Goal: Task Accomplishment & Management: Complete application form

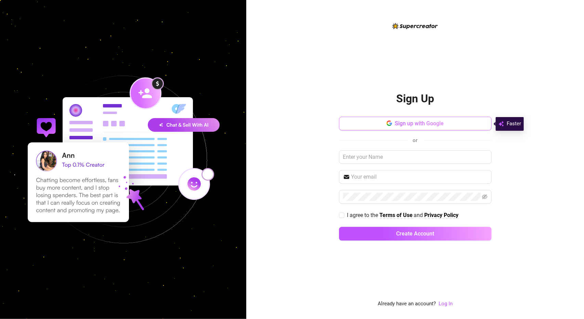
click at [389, 121] on icon "button" at bounding box center [389, 121] width 4 height 2
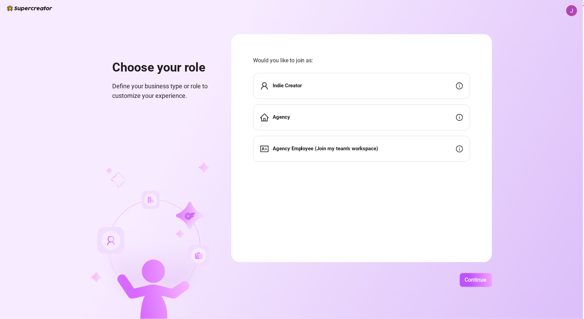
click at [317, 114] on div "Agency" at bounding box center [361, 117] width 217 height 26
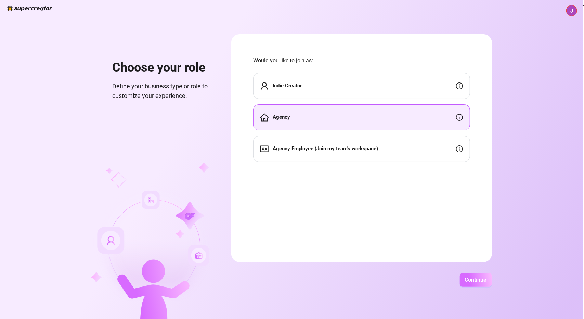
click at [473, 277] on span "Continue" at bounding box center [476, 279] width 22 height 7
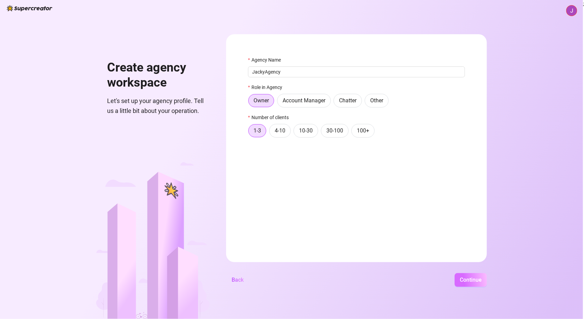
type input "JackyAgency"
click at [479, 282] on span "Continue" at bounding box center [471, 279] width 22 height 7
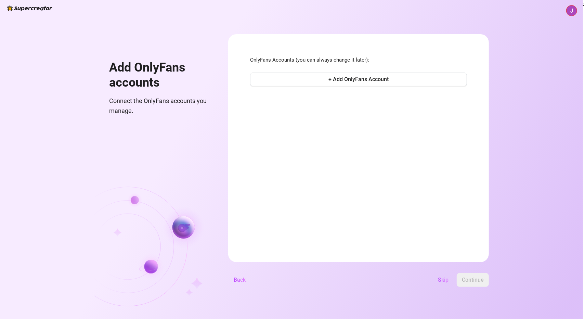
click at [439, 233] on form "OnlyFans Accounts (you can always change it later): + Add OnlyFans Account Back…" at bounding box center [358, 148] width 261 height 228
click at [450, 279] on button "Skip" at bounding box center [443, 280] width 22 height 14
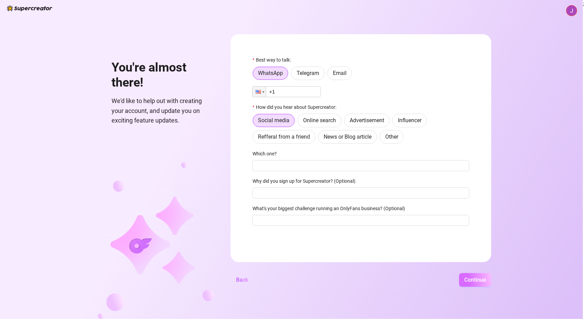
click at [469, 281] on span "Continue" at bounding box center [475, 279] width 22 height 7
click at [291, 90] on input "+1" at bounding box center [287, 91] width 68 height 11
type input "[PHONE_NUMBER]"
click at [320, 71] on label "Telegram" at bounding box center [308, 73] width 34 height 14
click at [293, 75] on input "Telegram" at bounding box center [293, 75] width 0 height 0
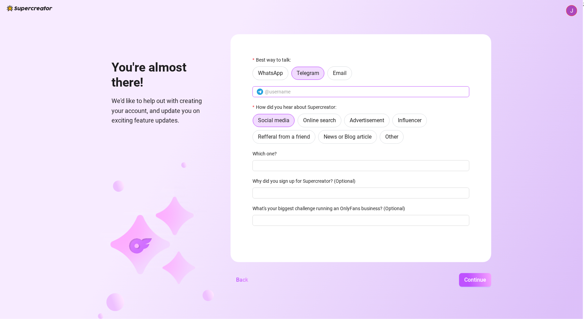
click at [309, 87] on span at bounding box center [361, 91] width 217 height 11
paste input "@KaiJackson22"
type input "@KaiJackson22"
click at [407, 213] on div "Best way to talk: WhatsApp Telegram Email @KaiJackson22 How did you hear about …" at bounding box center [361, 144] width 217 height 176
click at [431, 245] on form "Best way to talk: WhatsApp Telegram Email @KaiJackson22 How did you hear about …" at bounding box center [361, 148] width 261 height 228
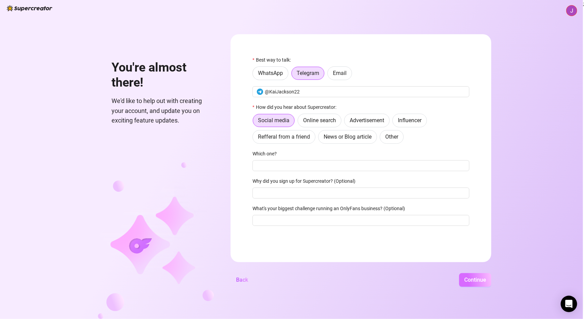
click at [466, 278] on span "Continue" at bounding box center [475, 279] width 22 height 7
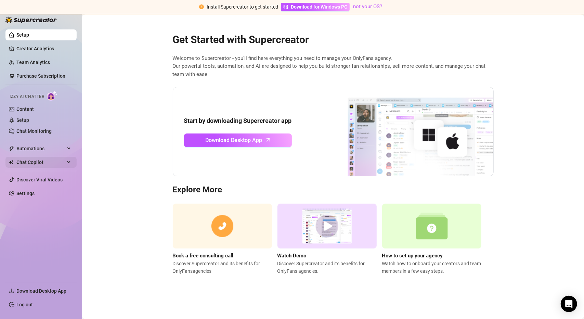
click at [49, 163] on span "Chat Copilot" at bounding box center [40, 162] width 49 height 11
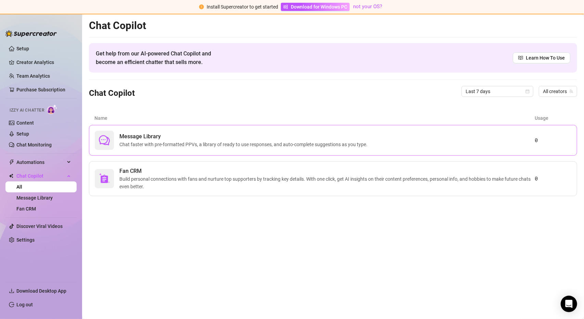
click at [359, 138] on span "Message Library" at bounding box center [244, 136] width 251 height 8
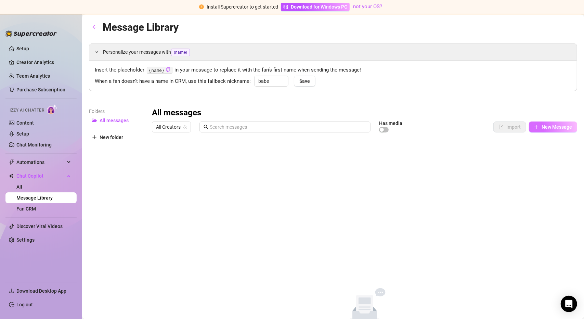
click at [547, 128] on span "New Message" at bounding box center [557, 126] width 30 height 5
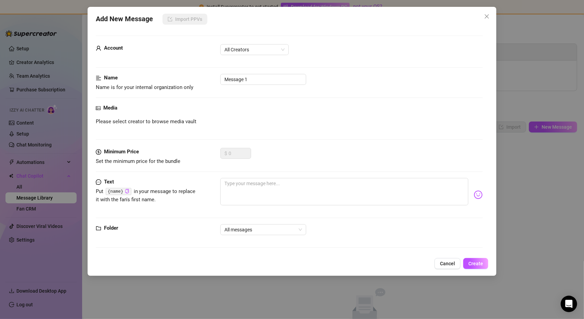
click at [492, 17] on div "Add New Message Import PPVs Account All Creators Name Name is for your internal…" at bounding box center [292, 141] width 409 height 269
click at [486, 19] on icon "close" at bounding box center [486, 16] width 5 height 5
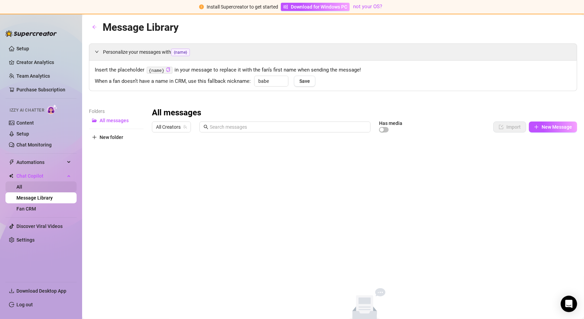
click at [22, 184] on link "All" at bounding box center [19, 186] width 6 height 5
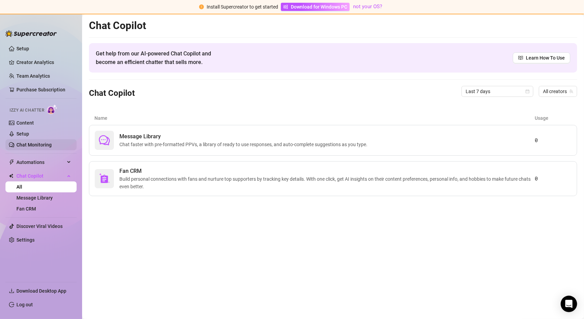
click at [42, 142] on link "Chat Monitoring" at bounding box center [33, 144] width 35 height 5
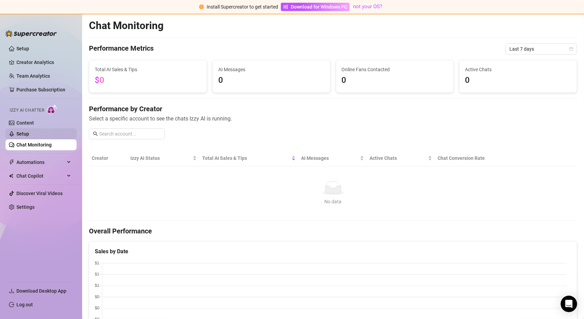
click at [29, 135] on link "Setup" at bounding box center [22, 133] width 13 height 5
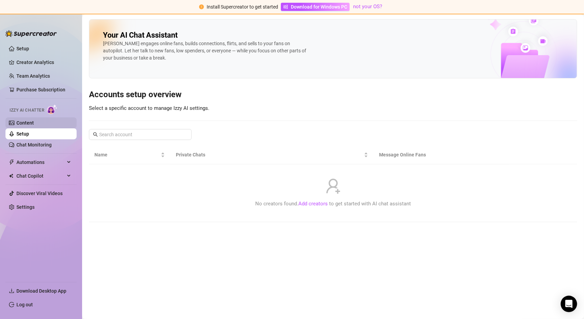
click at [34, 124] on link "Content" at bounding box center [24, 122] width 17 height 5
